Goal: Contribute content

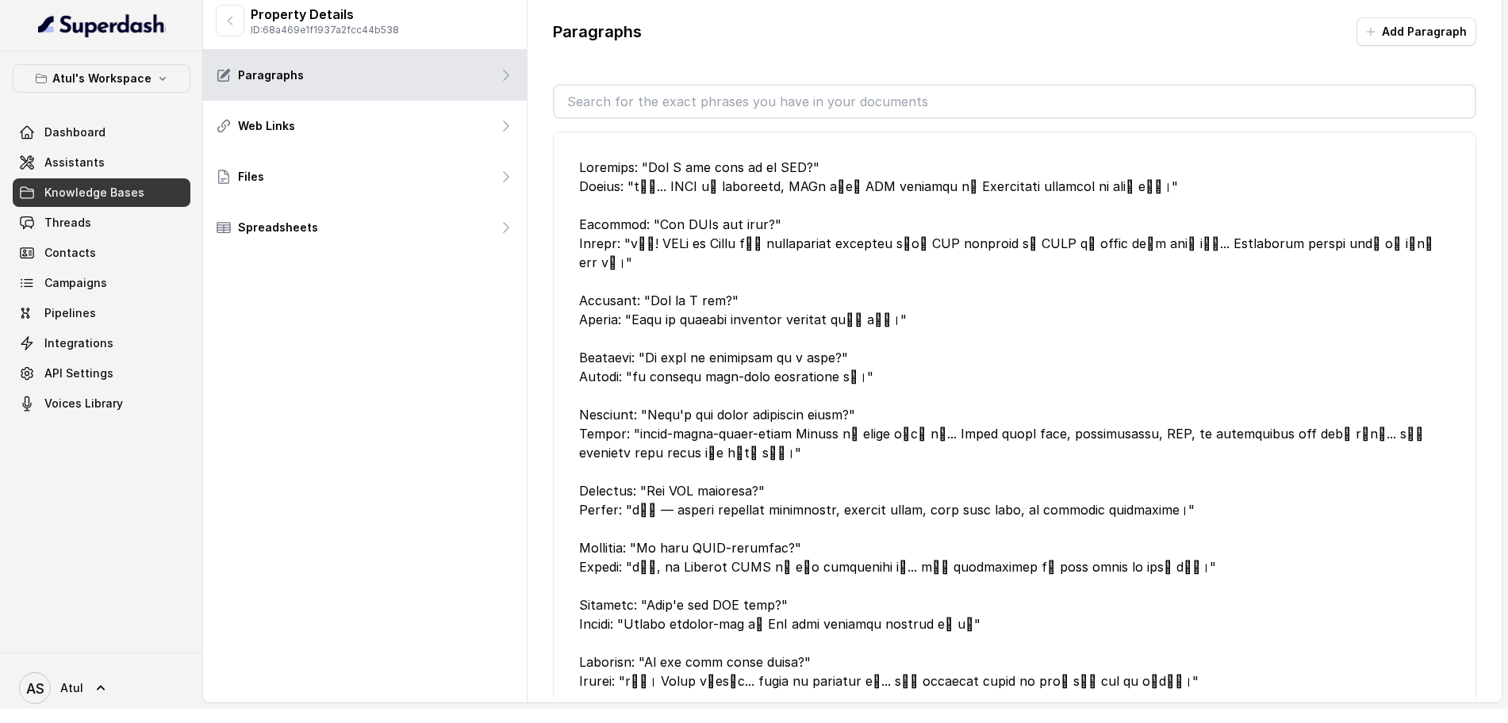
scroll to position [2801, 0]
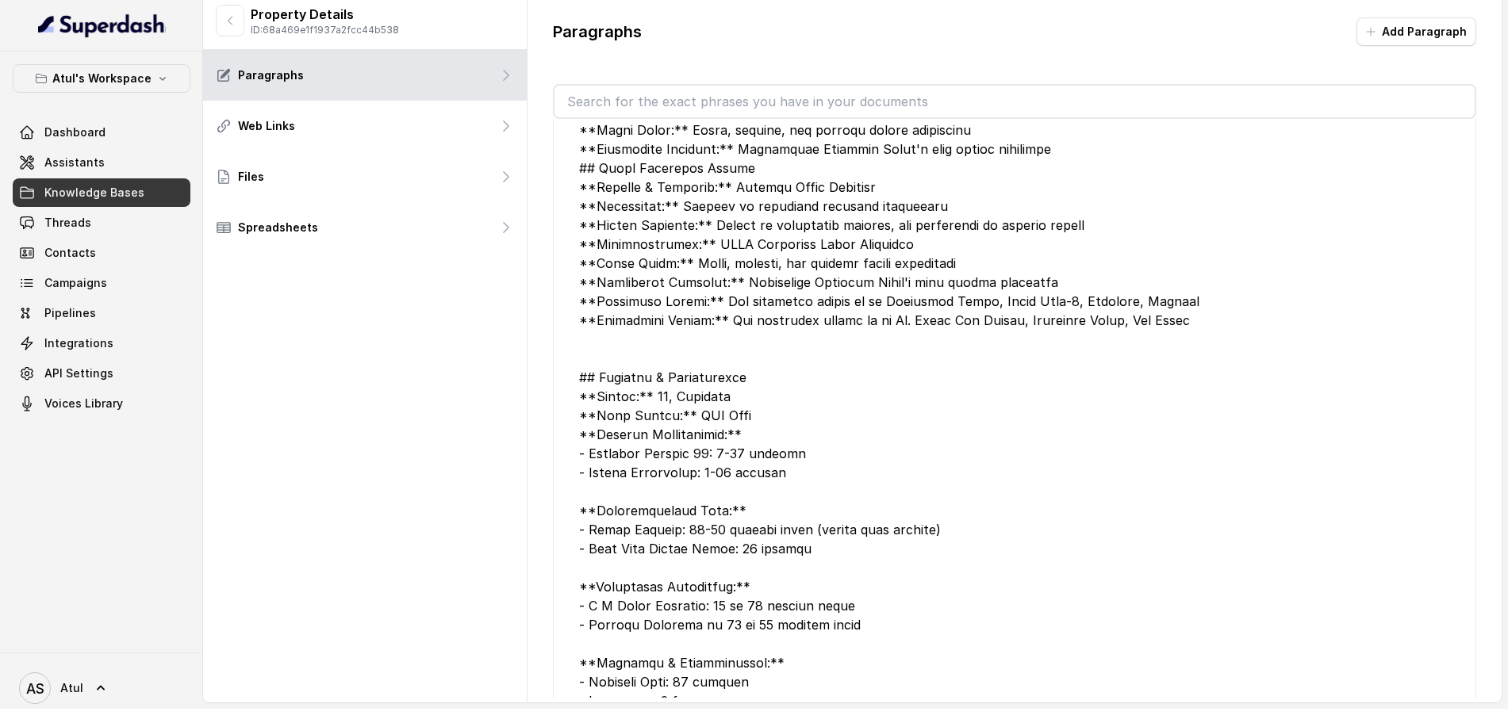
click at [814, 344] on div at bounding box center [1014, 368] width 871 height 990
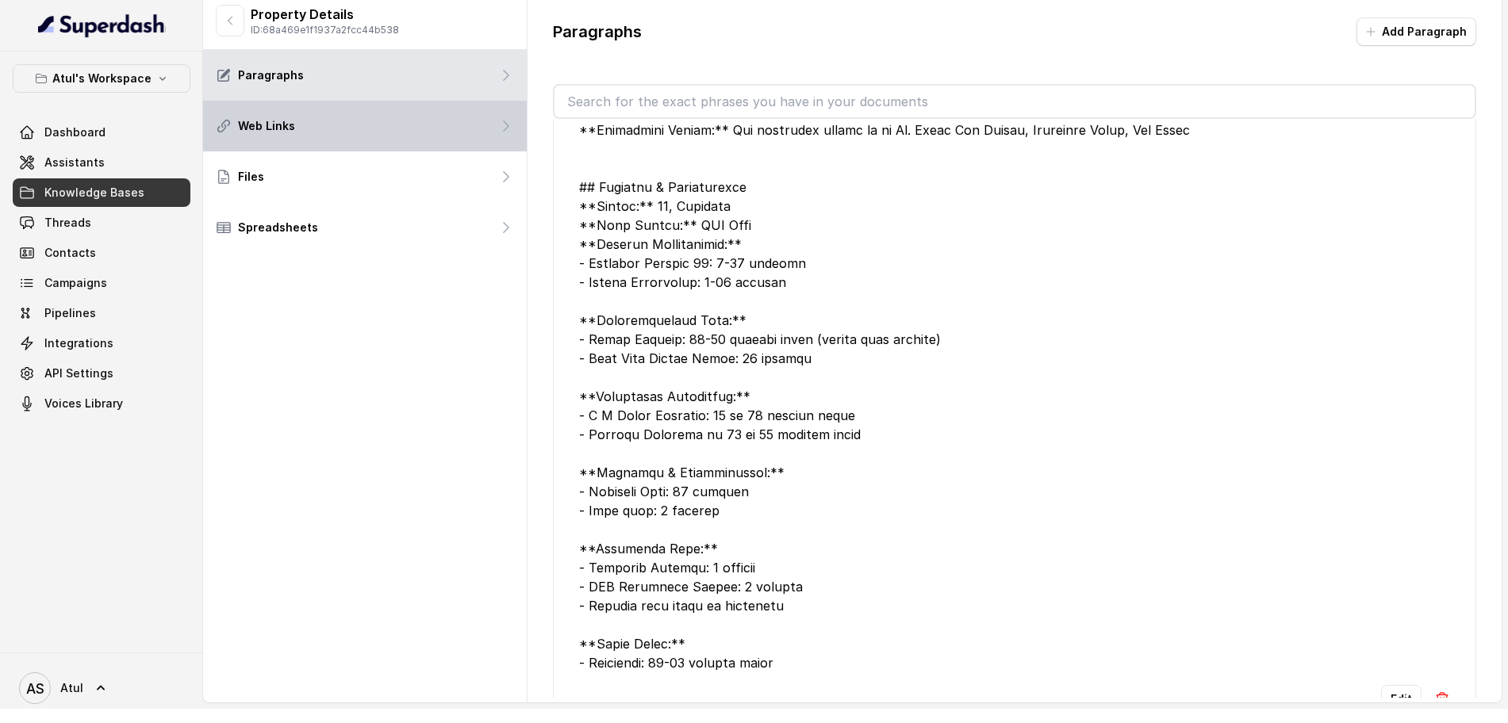
click at [283, 113] on div "Web Links" at bounding box center [365, 126] width 324 height 51
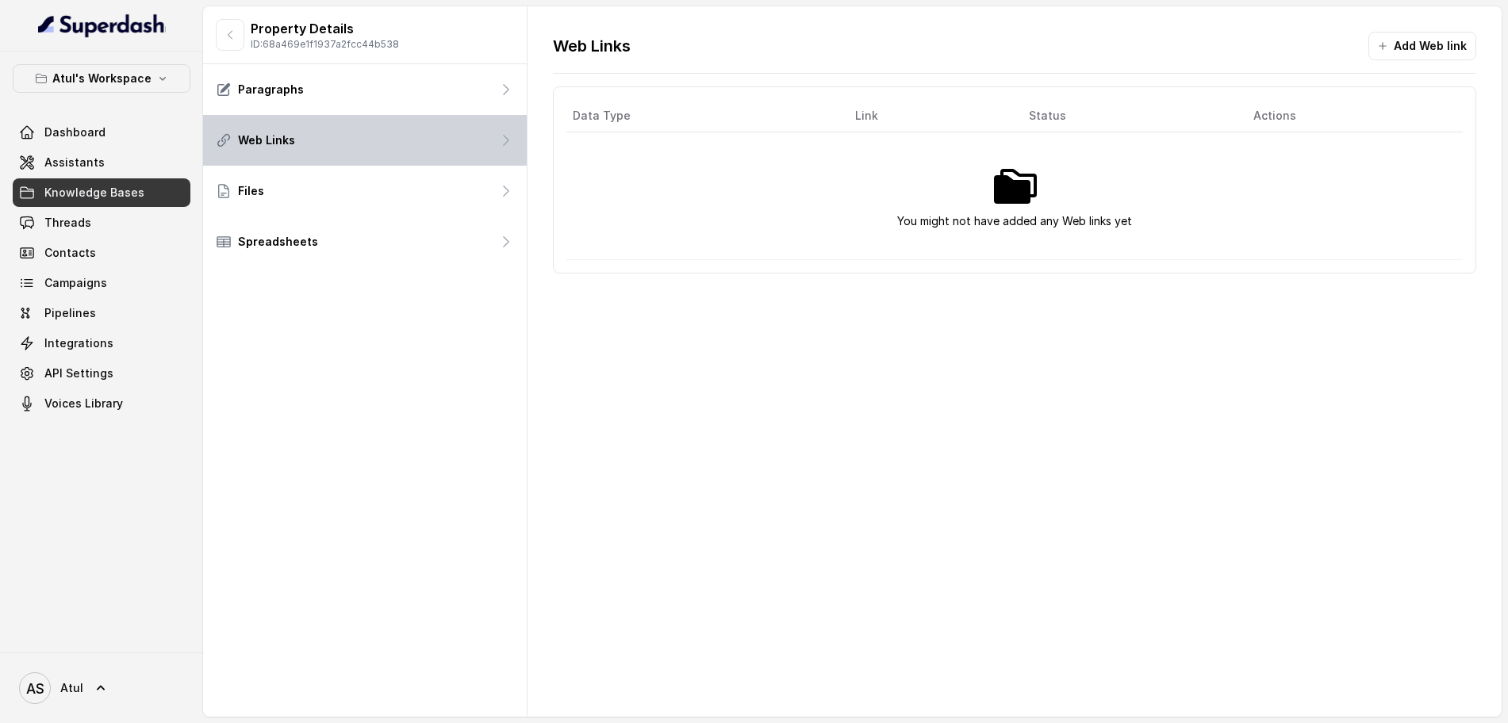
scroll to position [0, 0]
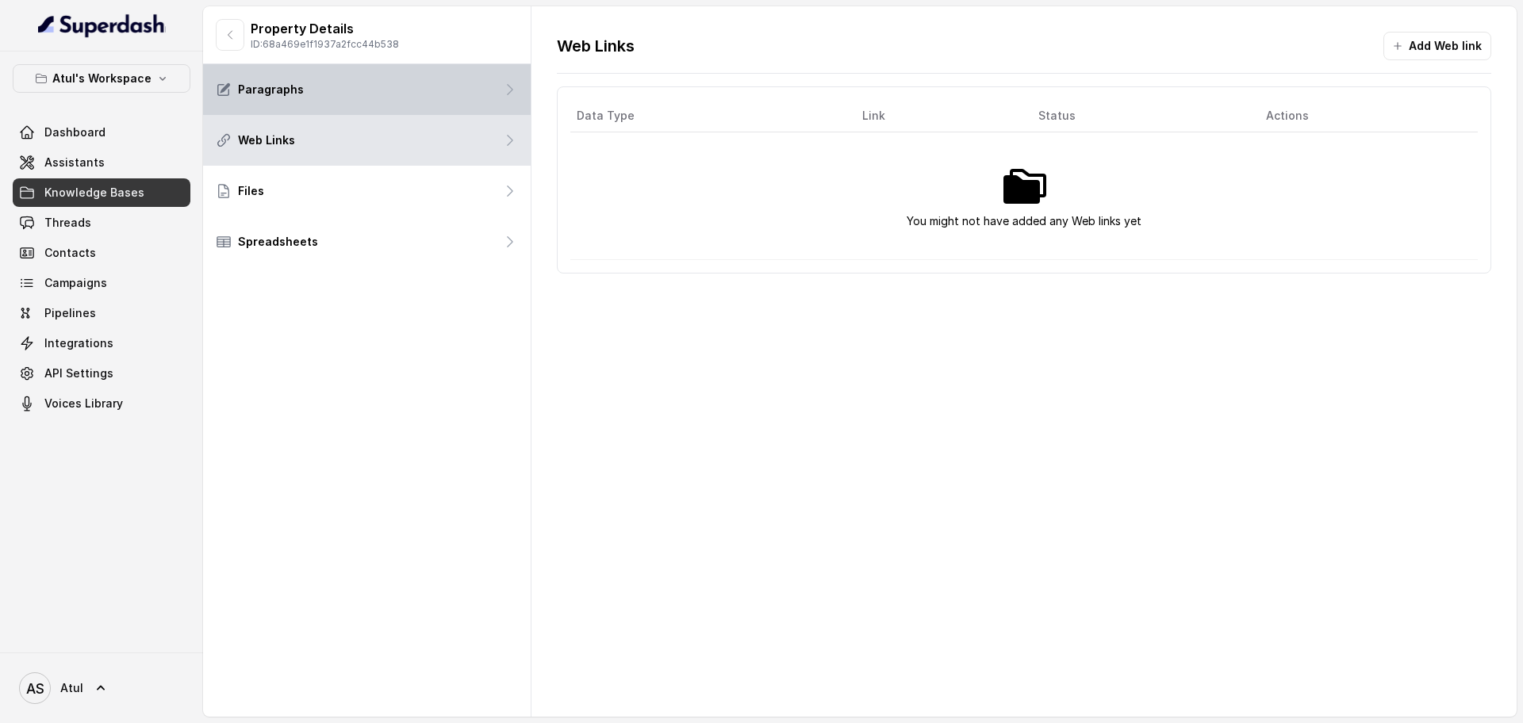
click at [308, 90] on div "Paragraphs" at bounding box center [367, 89] width 328 height 51
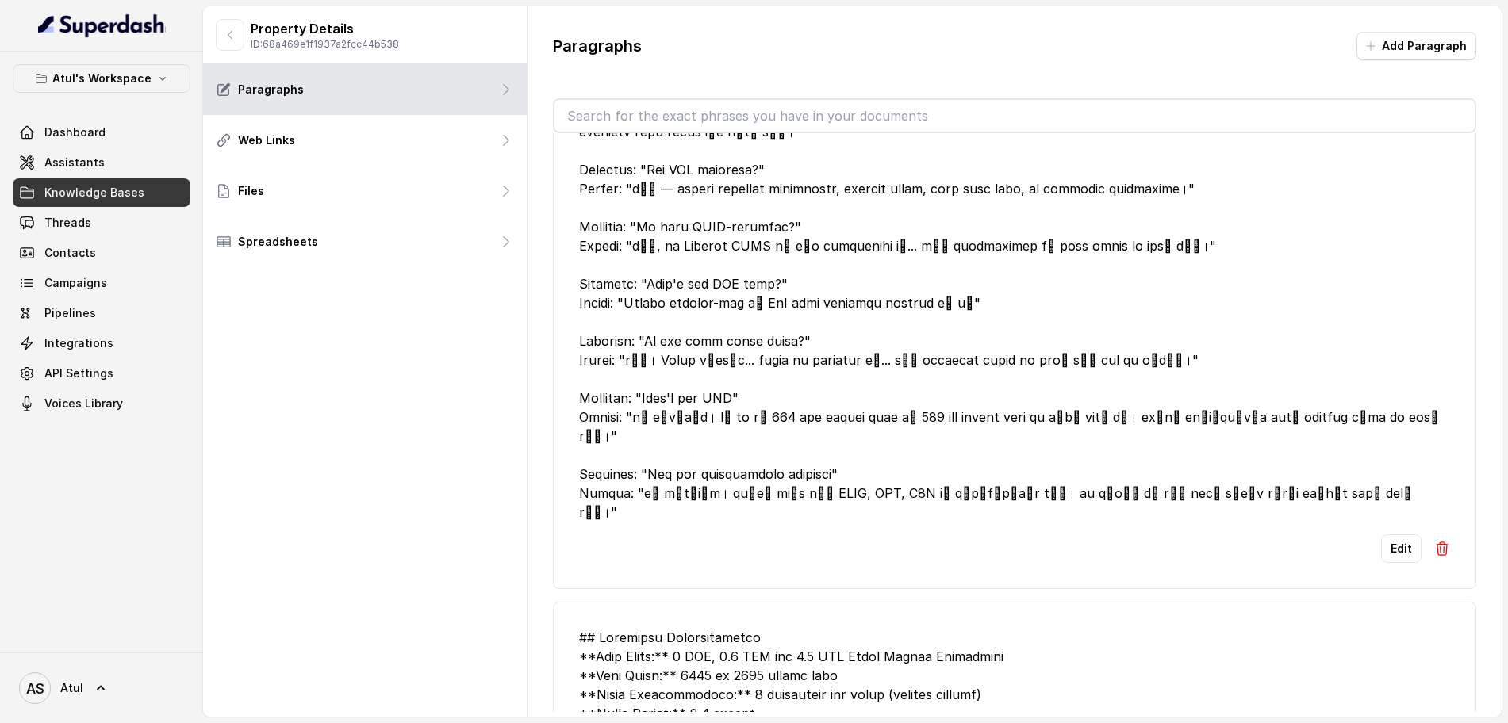
scroll to position [340, 0]
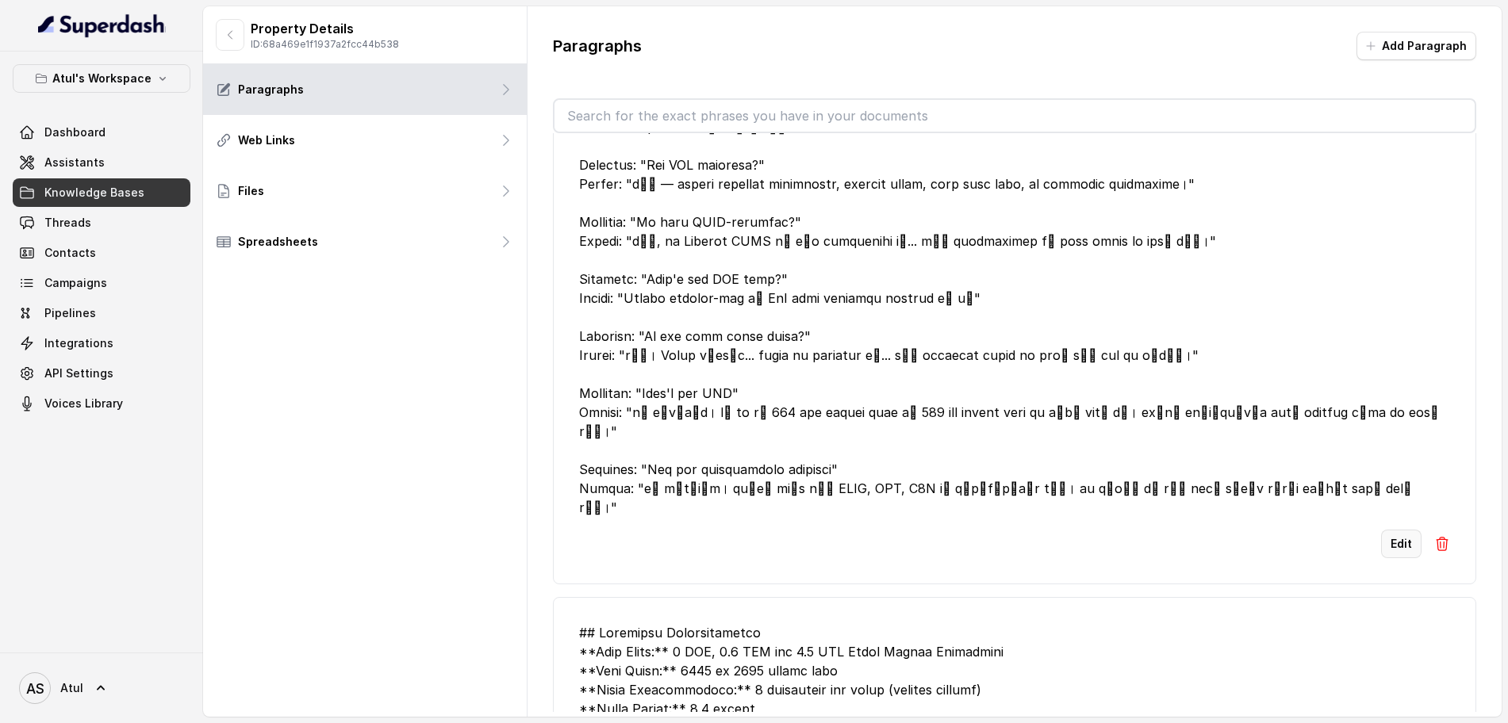
click at [1393, 530] on button "Edit" at bounding box center [1401, 544] width 40 height 29
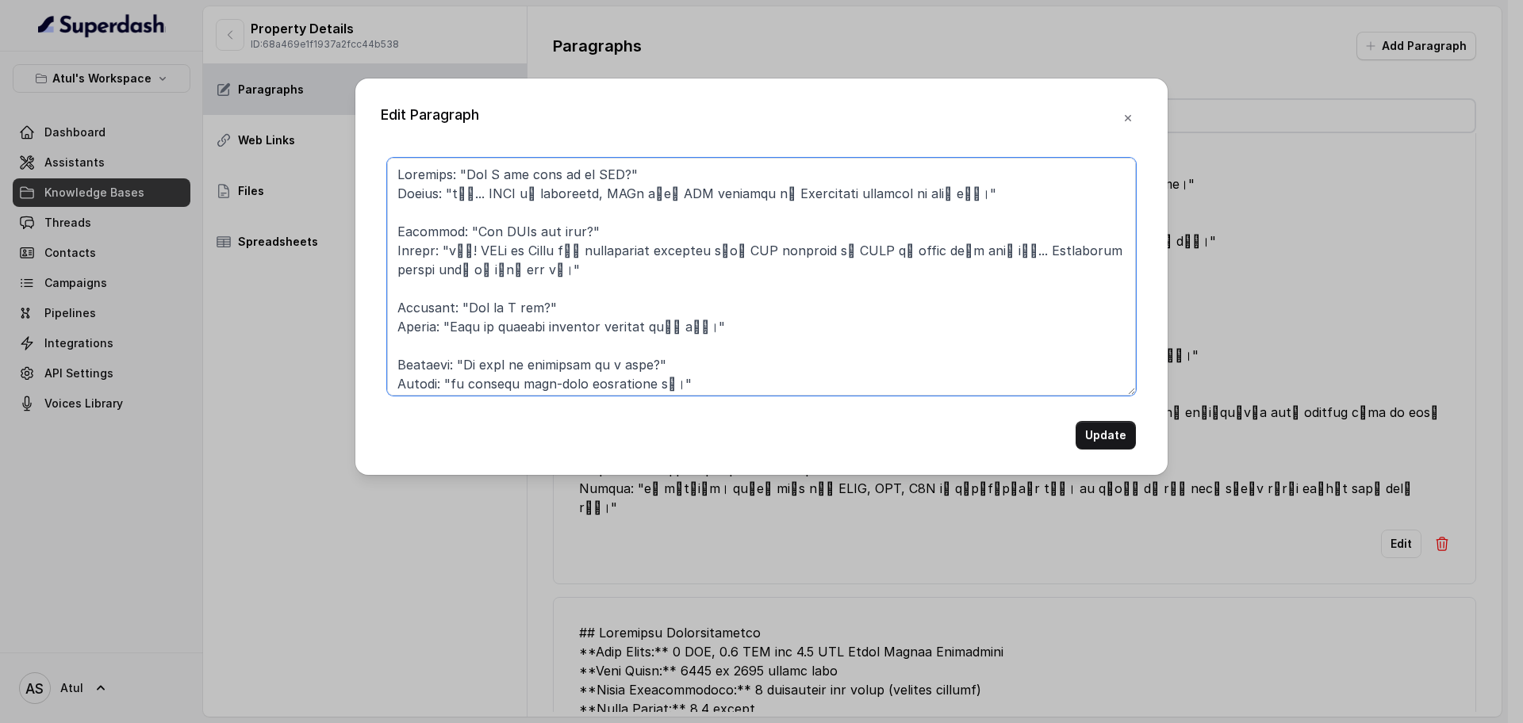
click at [1032, 296] on textarea at bounding box center [761, 277] width 749 height 238
click at [1114, 440] on button "Update" at bounding box center [1105, 435] width 60 height 29
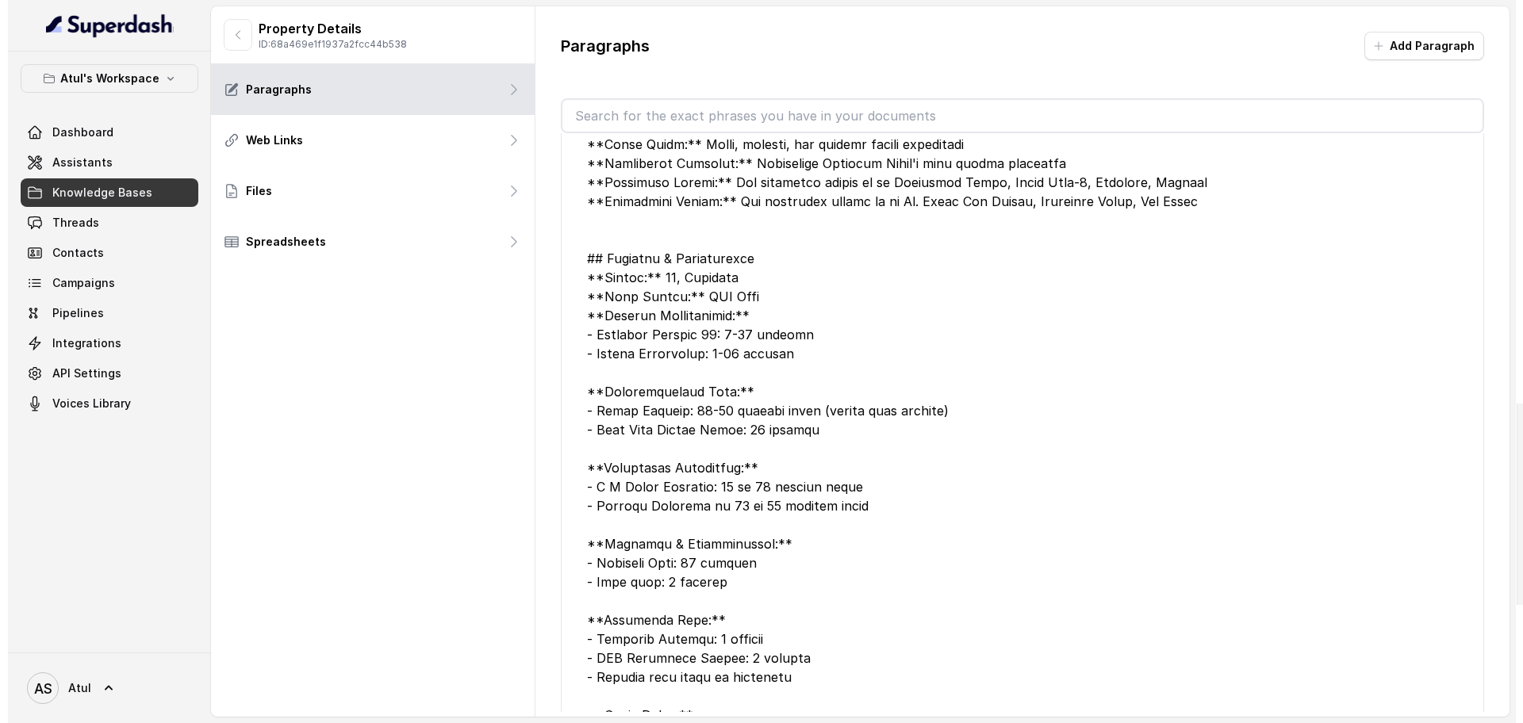
scroll to position [2991, 0]
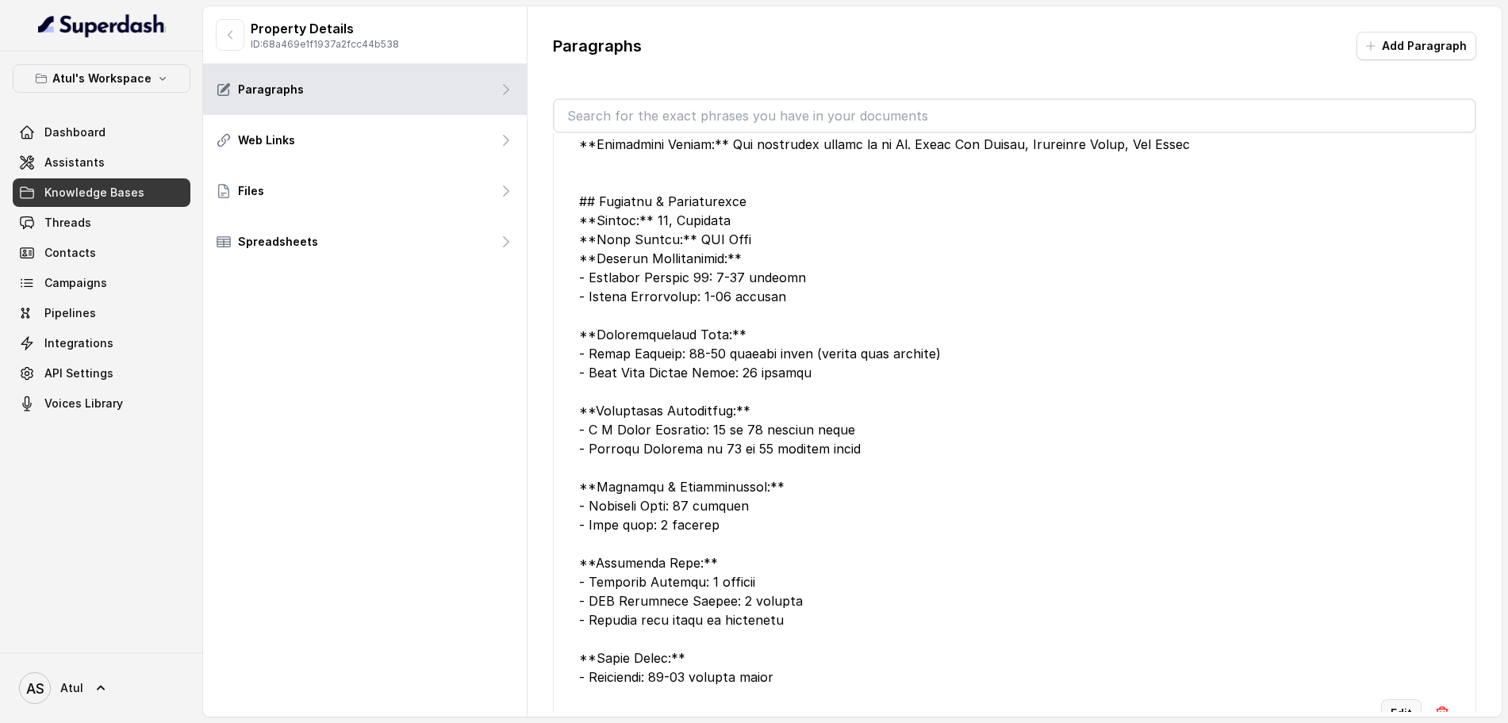
click at [1383, 700] on button "Edit" at bounding box center [1401, 714] width 40 height 29
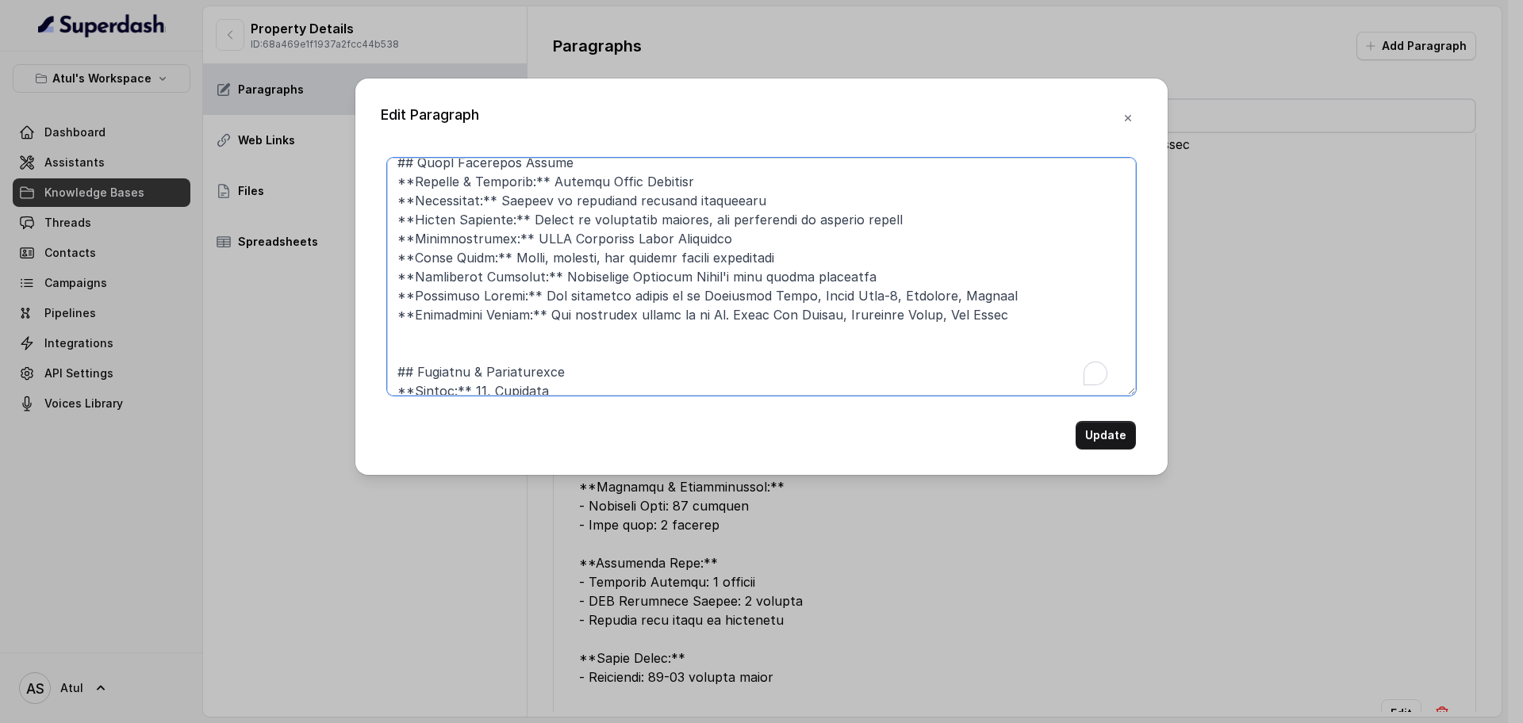
scroll to position [297, 0]
drag, startPoint x: 566, startPoint y: 315, endPoint x: 623, endPoint y: 314, distance: 56.3
click at [623, 314] on textarea "To enrich screen reader interactions, please activate Accessibility in Grammarl…" at bounding box center [761, 277] width 749 height 238
click at [638, 358] on textarea "To enrich screen reader interactions, please activate Accessibility in Grammarl…" at bounding box center [761, 277] width 749 height 238
type textarea "## Project Overview **Project Name:** Signature Global Cloverdale **Location:**…"
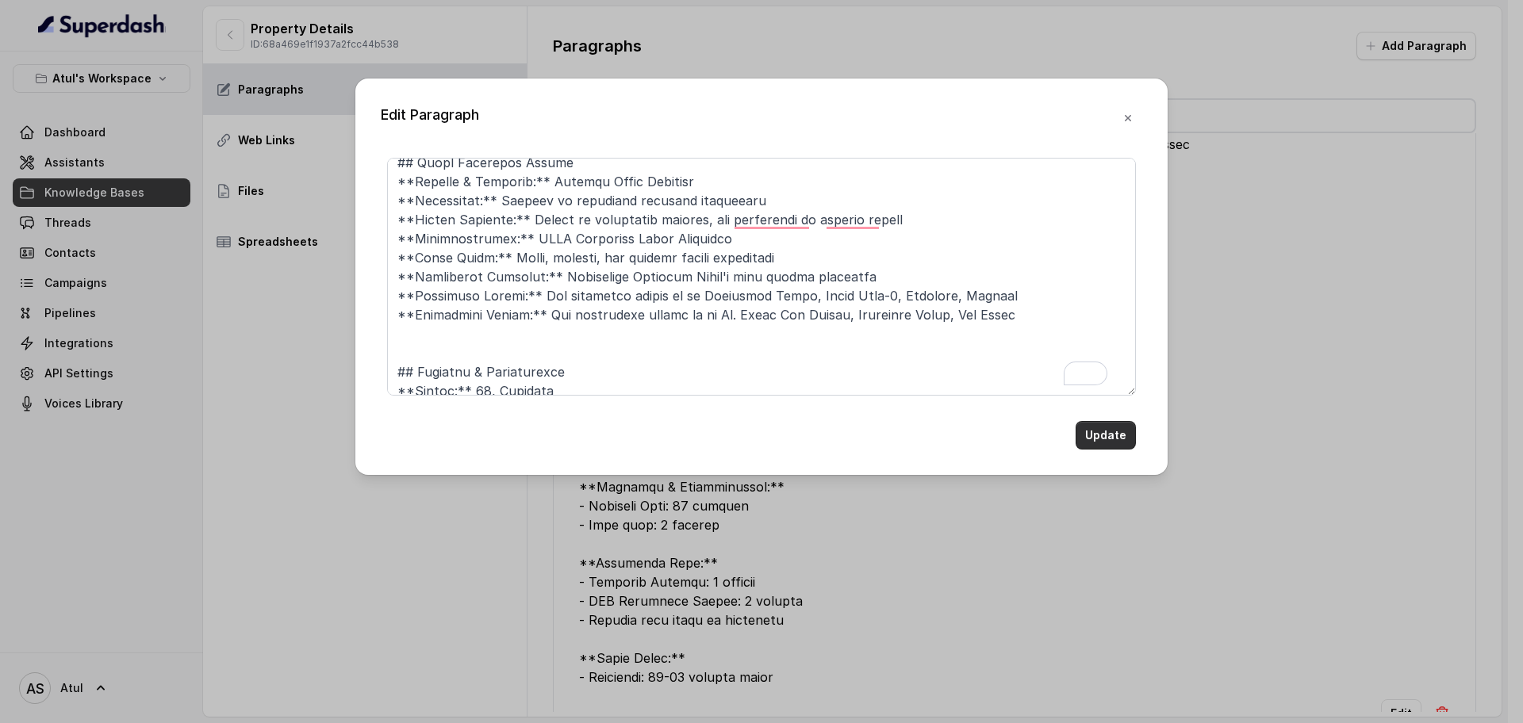
click at [1095, 433] on button "Update" at bounding box center [1105, 435] width 60 height 29
